Goal: Transaction & Acquisition: Purchase product/service

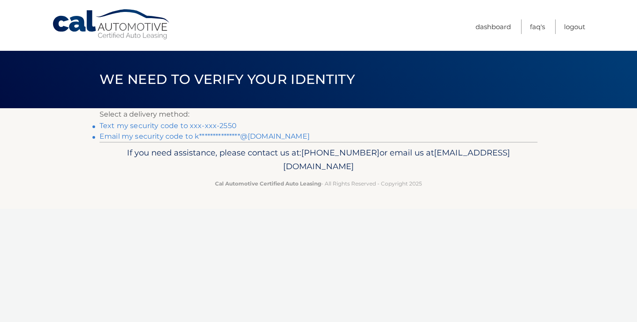
click at [205, 135] on link "**********" at bounding box center [205, 136] width 210 height 8
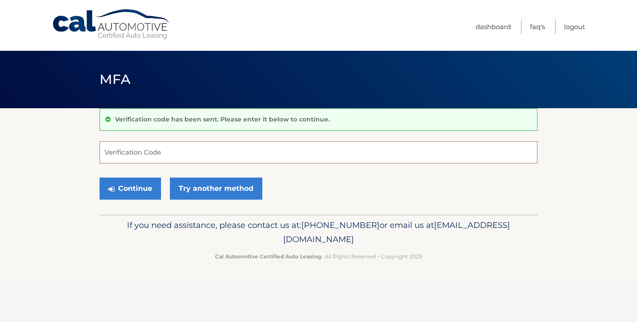
click at [257, 155] on input "Verification Code" at bounding box center [319, 153] width 438 height 22
paste input "764970"
type input "764970"
click at [347, 236] on span "[EMAIL_ADDRESS][DOMAIN_NAME]" at bounding box center [396, 232] width 227 height 24
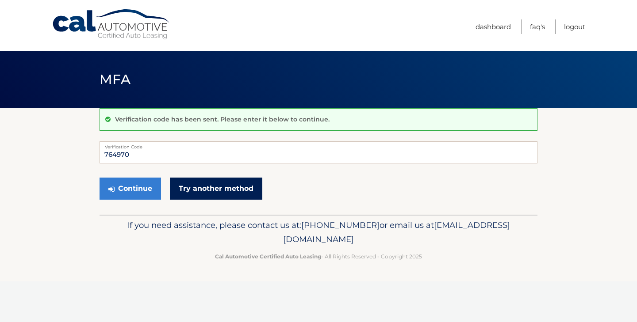
click at [197, 192] on link "Try another method" at bounding box center [216, 189] width 92 height 22
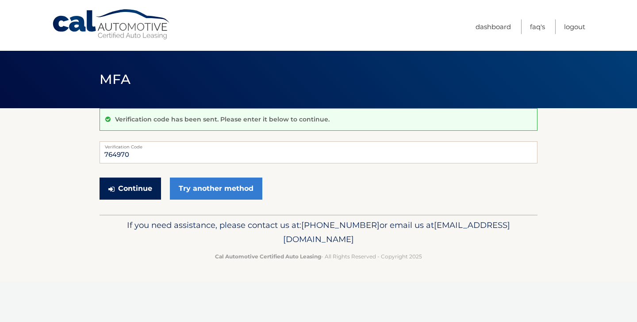
click at [128, 187] on button "Continue" at bounding box center [130, 189] width 61 height 22
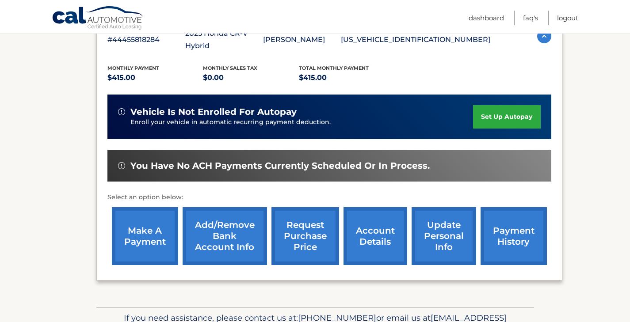
scroll to position [194, 0]
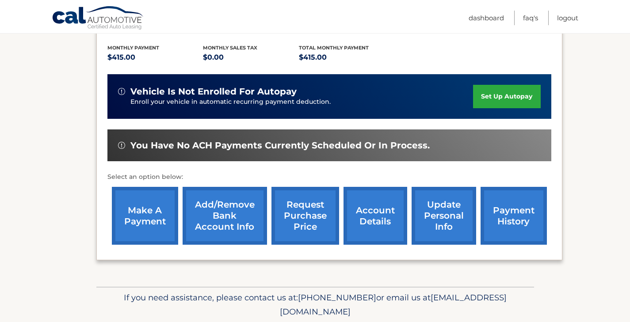
click at [522, 209] on link "payment history" at bounding box center [514, 216] width 66 height 58
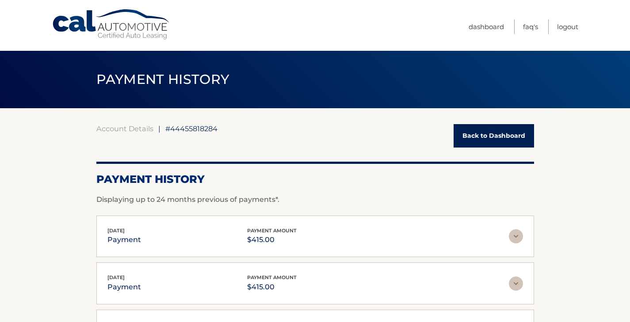
click at [480, 141] on link "Back to Dashboard" at bounding box center [494, 135] width 80 height 23
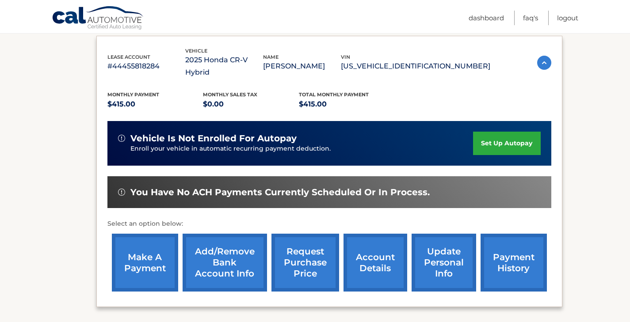
scroll to position [164, 0]
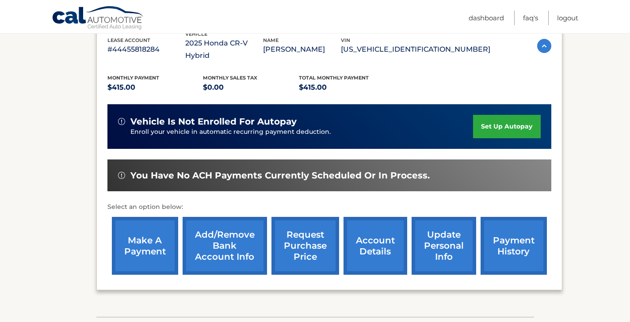
click at [157, 232] on link "make a payment" at bounding box center [145, 246] width 66 height 58
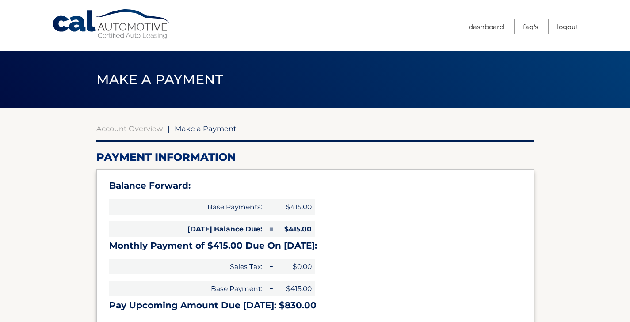
select select "ZDQ1ZjAwMzUtZDgxYi00NjE4LWE3NzQtMWFjNjBhNmVmNzdk"
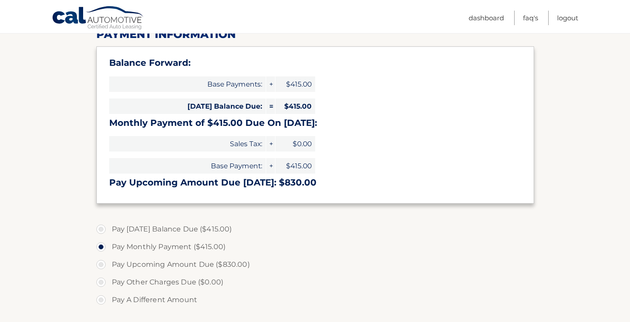
scroll to position [143, 0]
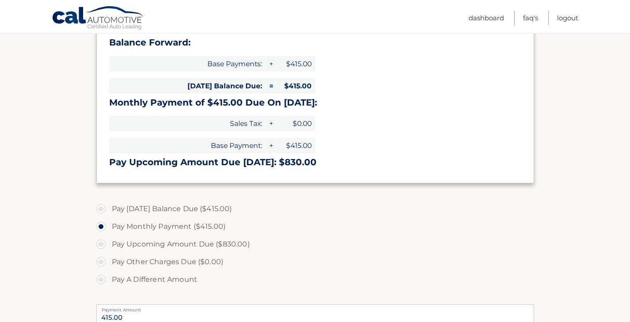
click at [103, 208] on label "Pay Today's Balance Due ($415.00)" at bounding box center [315, 209] width 438 height 18
click at [103, 208] on input "Pay Today's Balance Due ($415.00)" at bounding box center [104, 207] width 9 height 14
radio input "true"
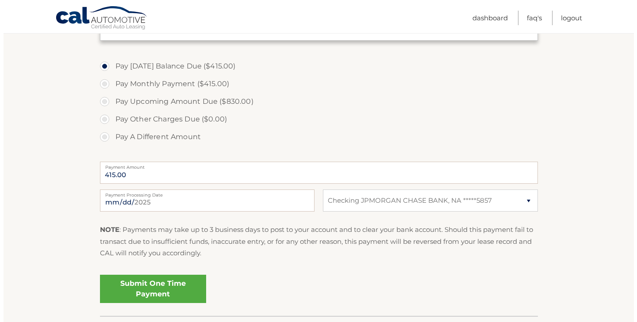
scroll to position [283, 0]
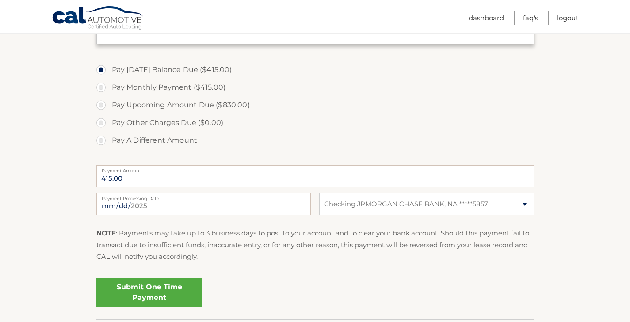
click at [148, 307] on div "Submit One Time Payment" at bounding box center [315, 296] width 438 height 42
click at [149, 295] on link "Submit One Time Payment" at bounding box center [149, 293] width 106 height 28
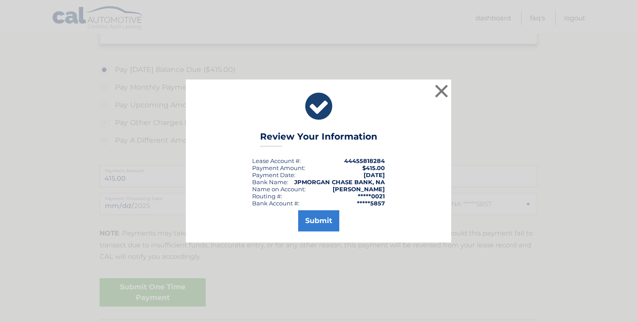
click at [315, 235] on div "× Review Your Information Lease Account #: 44455818284 Payment Amount: $415.00 …" at bounding box center [318, 161] width 265 height 163
click at [315, 225] on button "Submit" at bounding box center [318, 221] width 41 height 21
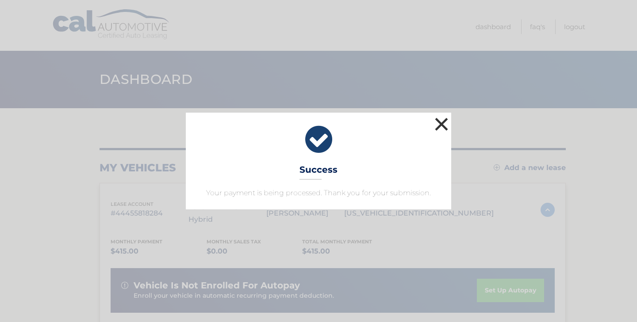
click at [440, 126] on button "×" at bounding box center [442, 124] width 18 height 18
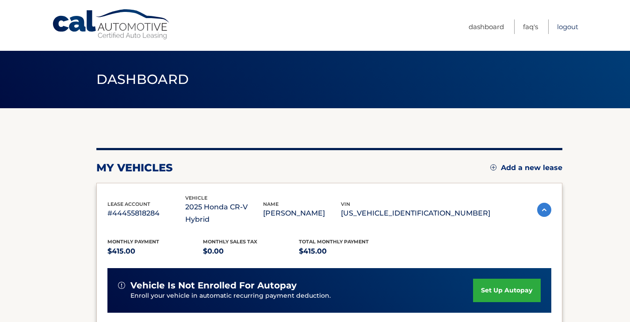
click at [562, 27] on link "Logout" at bounding box center [567, 26] width 21 height 15
